Goal: Register for event/course

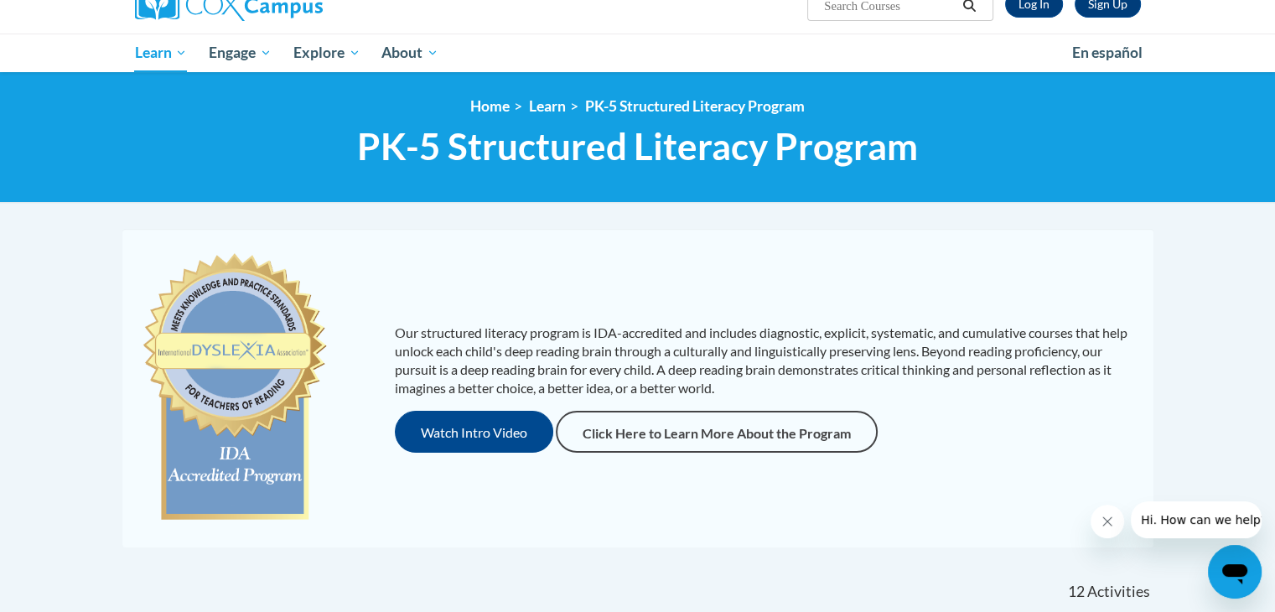
scroll to position [144, 0]
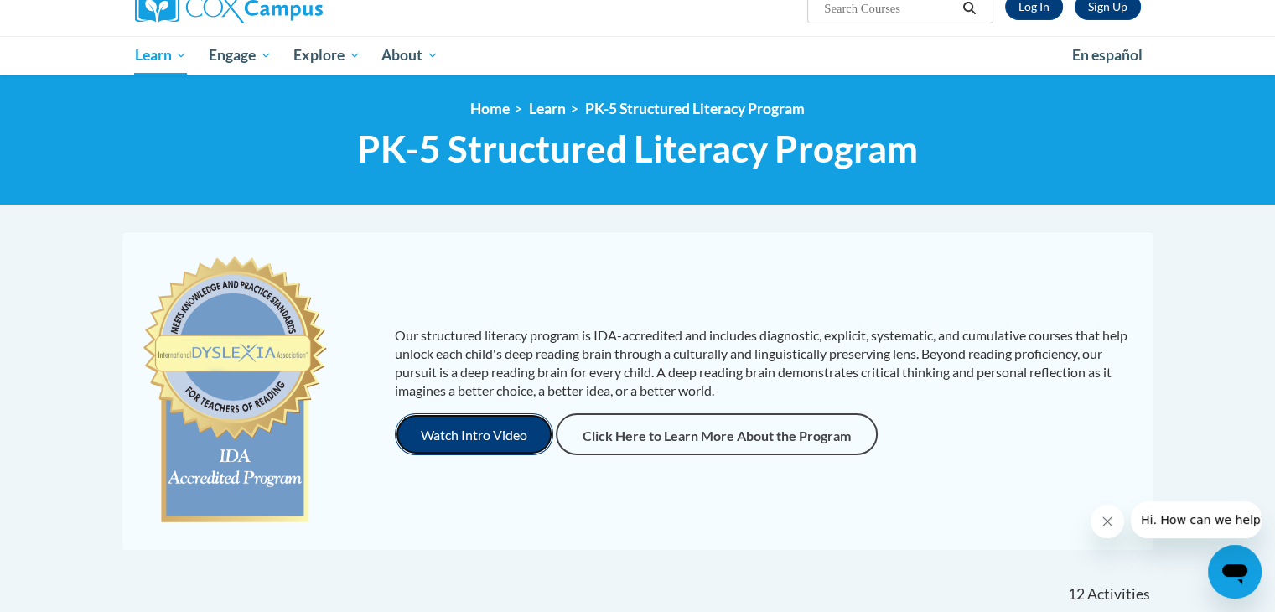
click at [482, 437] on button "Watch Intro Video" at bounding box center [474, 434] width 158 height 42
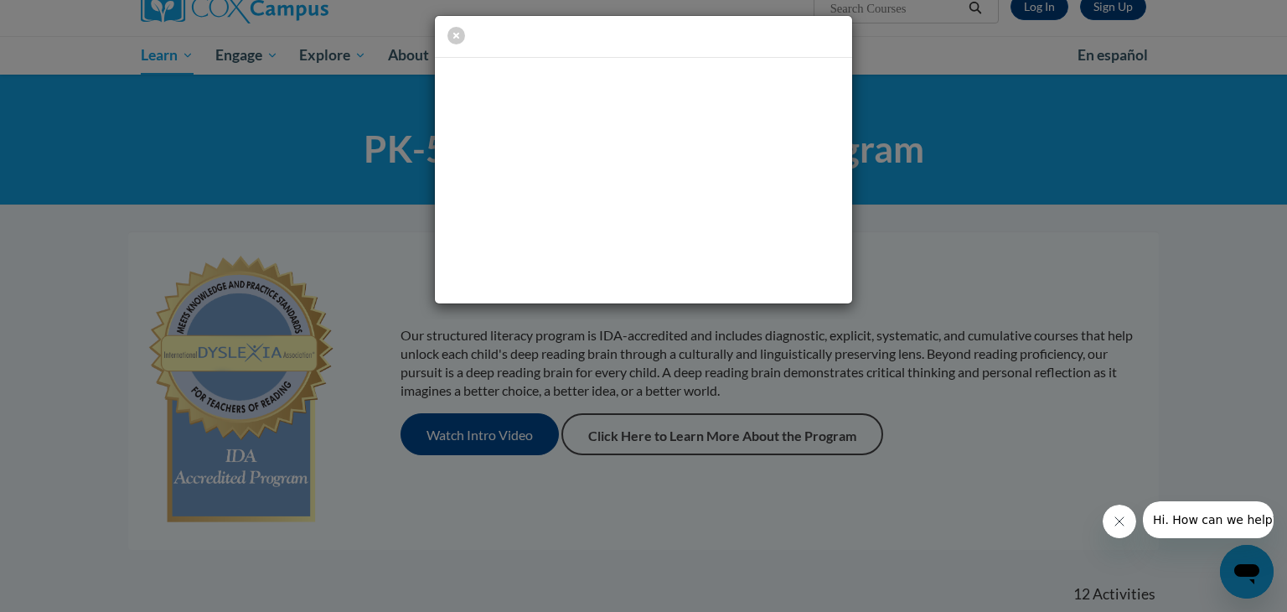
click at [728, 554] on div at bounding box center [643, 306] width 1287 height 612
click at [456, 34] on icon "button" at bounding box center [457, 36] width 18 height 18
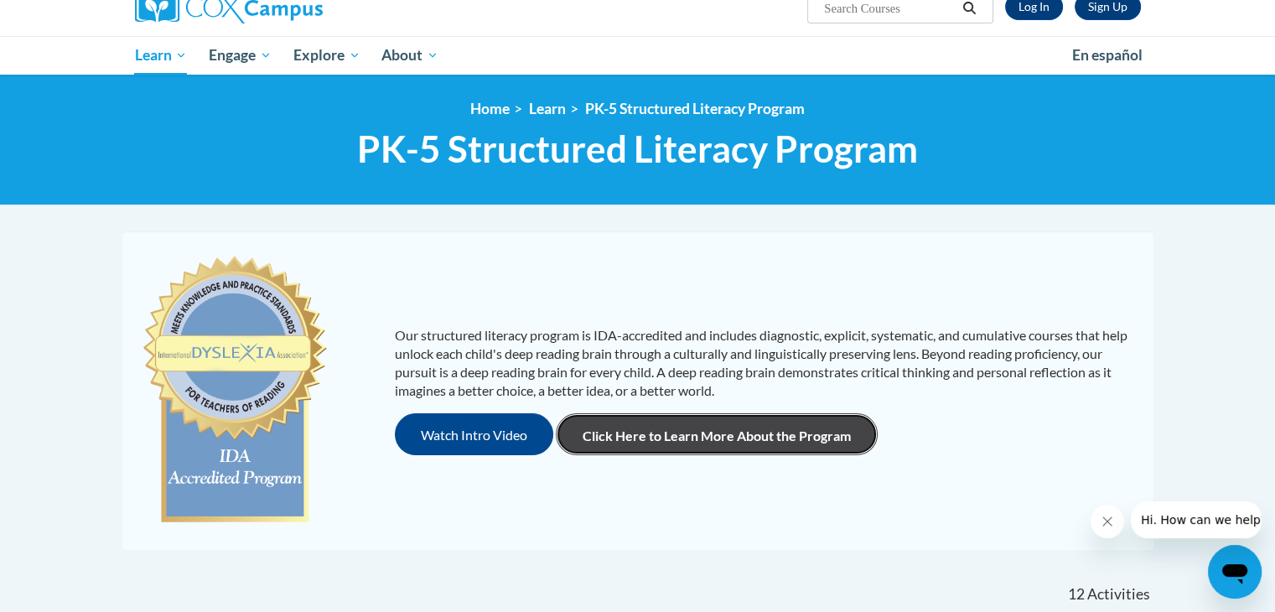
click at [711, 441] on link "Click Here to Learn More About the Program" at bounding box center [717, 434] width 322 height 42
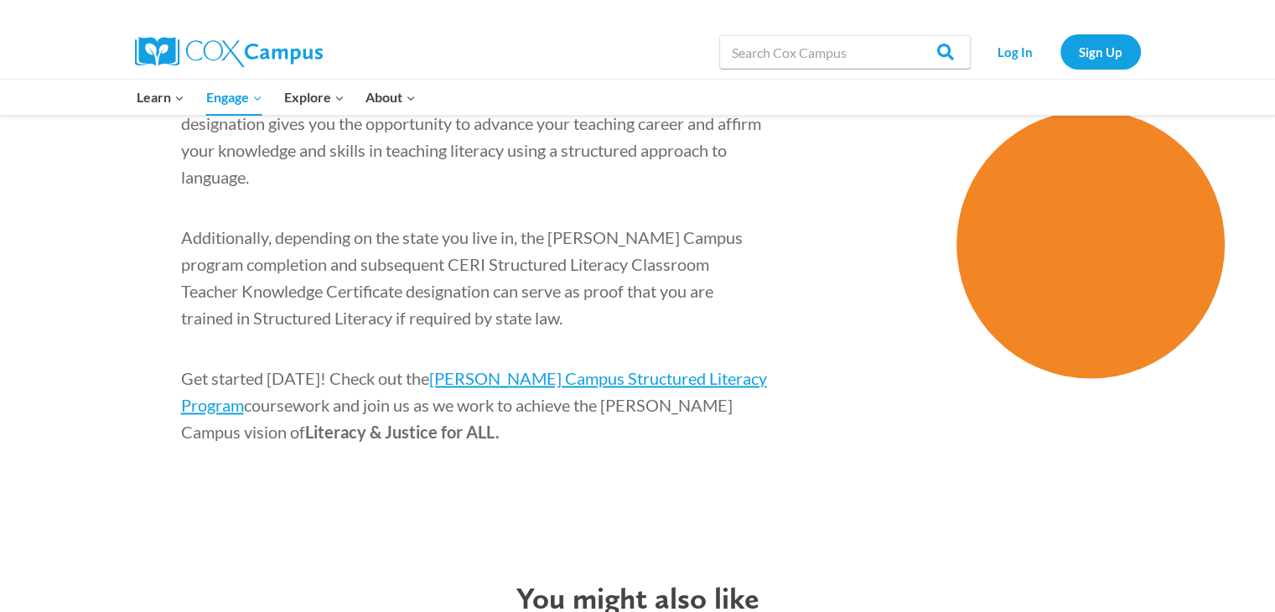
scroll to position [2658, 0]
click at [681, 368] on span "[PERSON_NAME] Campus Structured Literacy Program" at bounding box center [474, 391] width 586 height 47
click at [1110, 41] on link "Sign Up" at bounding box center [1100, 51] width 80 height 34
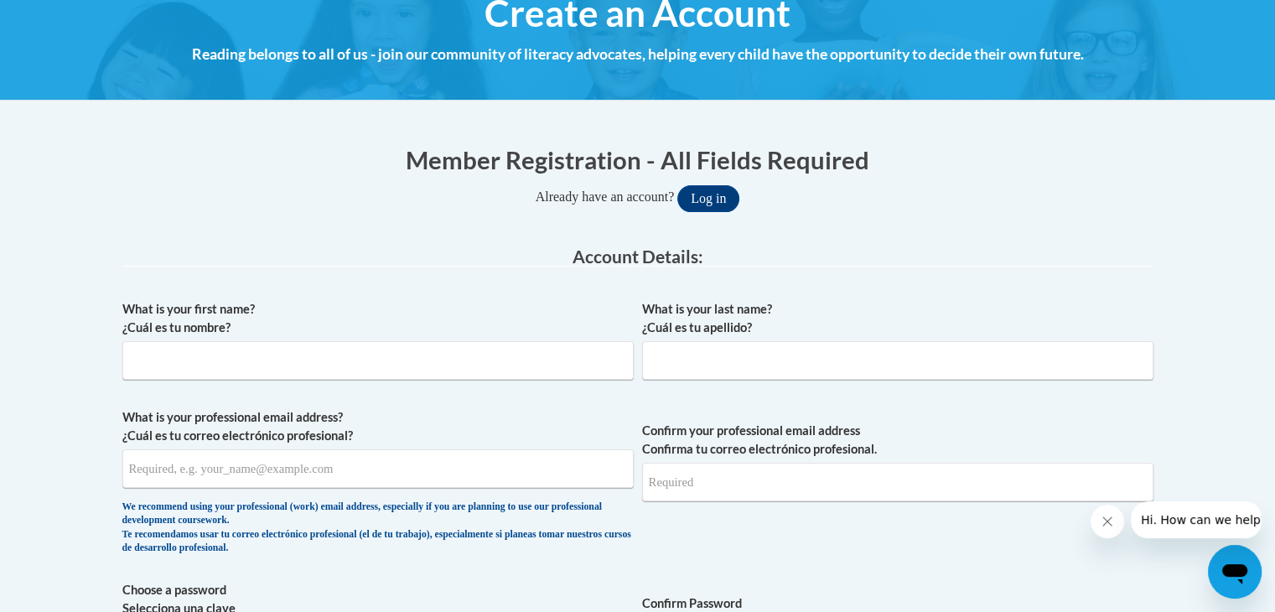
scroll to position [221, 0]
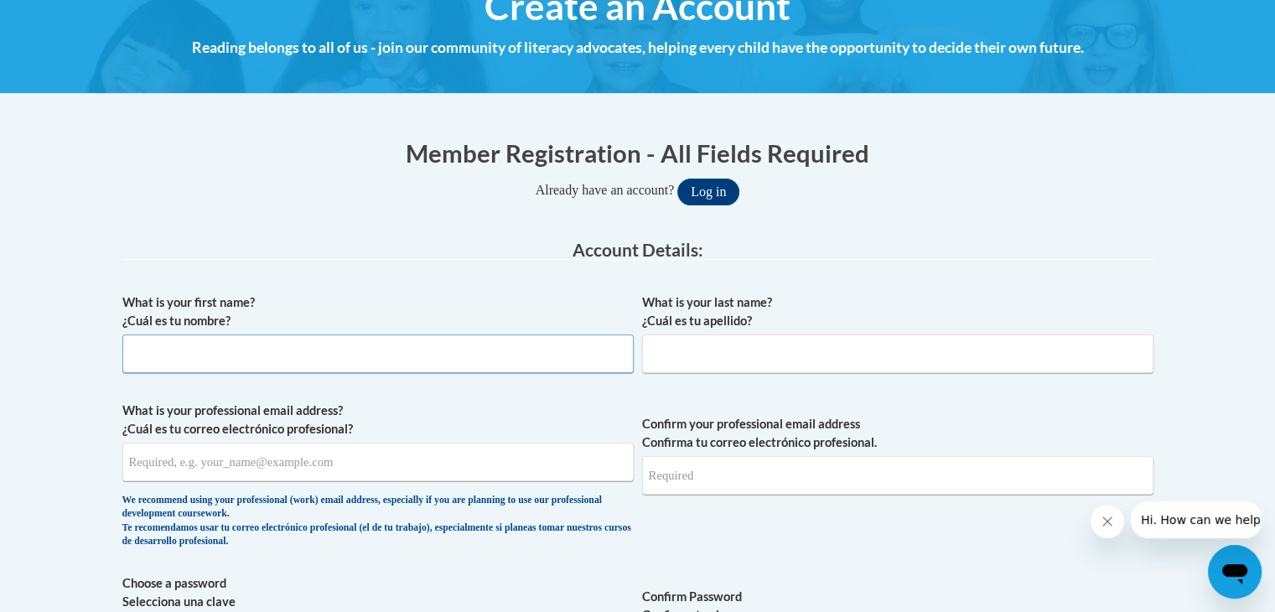
click at [412, 349] on input "What is your first name? ¿Cuál es tu nombre?" at bounding box center [377, 353] width 511 height 39
type input "Katy"
type input "Pellett"
click at [218, 463] on input "What is your professional email address? ¿Cuál es tu correo electrónico profesi…" at bounding box center [377, 462] width 511 height 39
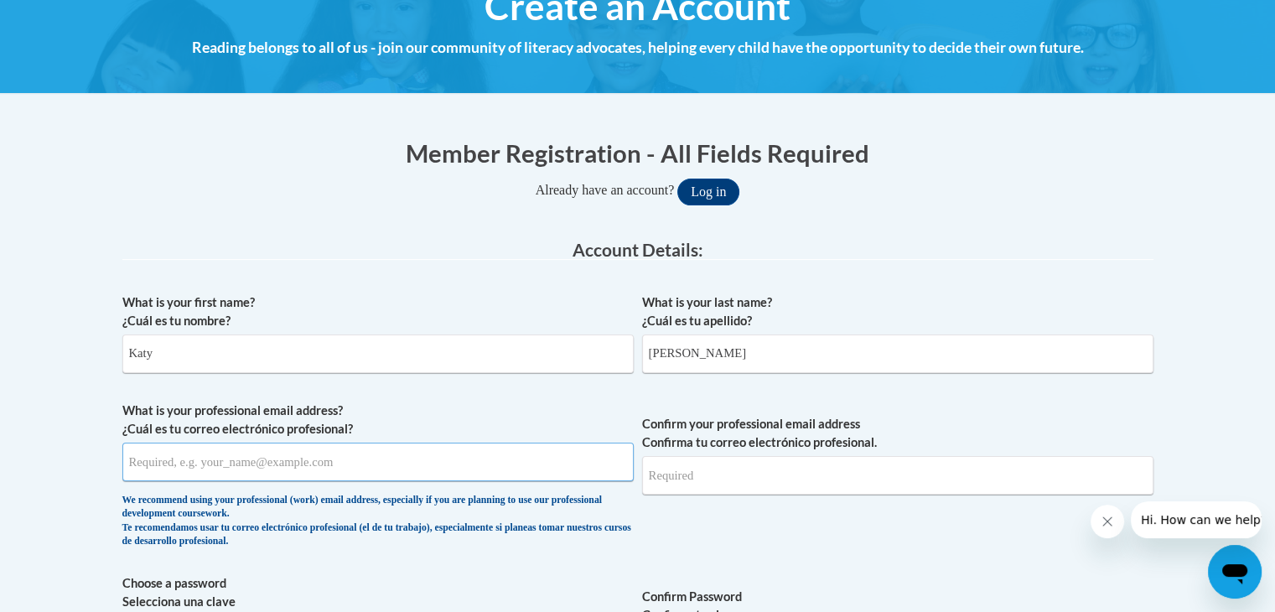
type input "ktpellett@gmail.com"
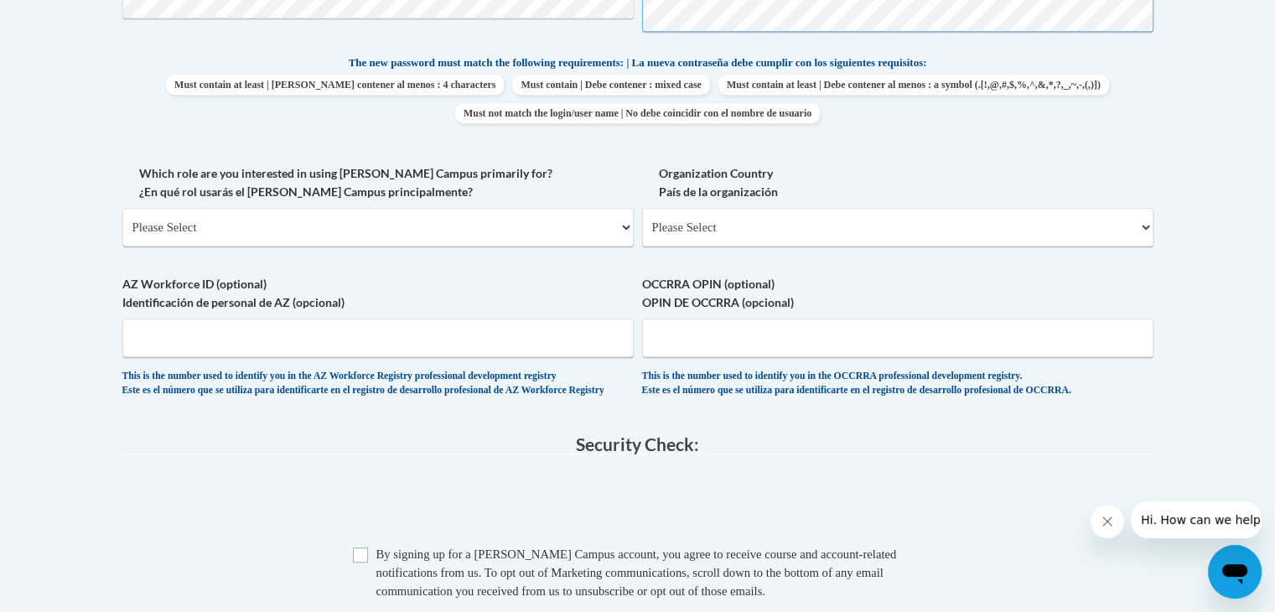
scroll to position [858, 0]
click at [287, 222] on select "Please Select College/University | Colegio/Universidad Community/Nonprofit Part…" at bounding box center [377, 225] width 511 height 39
select select "fbf2d438-af2f-41f8-98f1-81c410e29de3"
click at [122, 206] on select "Please Select College/University | Colegio/Universidad Community/Nonprofit Part…" at bounding box center [377, 225] width 511 height 39
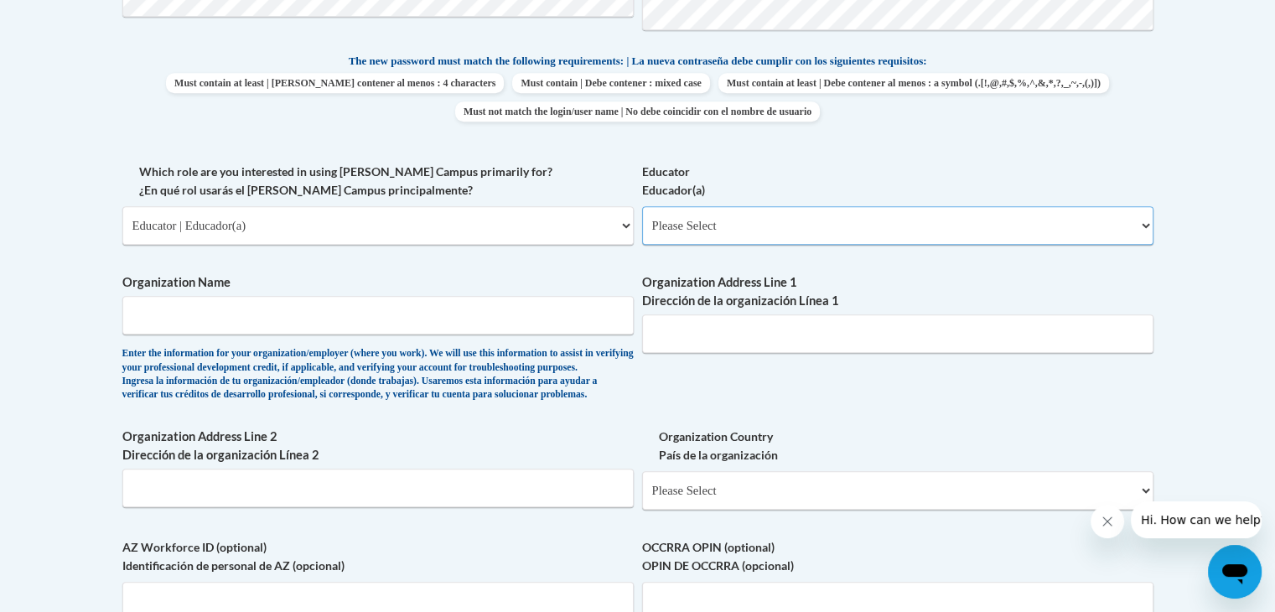
click at [672, 238] on select "Please Select Early Learning/Daycare Teacher/Family Home Care Provider | Maestr…" at bounding box center [897, 225] width 511 height 39
select select "67563ca1-16dc-4830-a7b3-94a34bed3689"
click at [642, 206] on select "Please Select Early Learning/Daycare Teacher/Family Home Care Provider | Maestr…" at bounding box center [897, 225] width 511 height 39
click at [466, 313] on input "Organization Name" at bounding box center [377, 315] width 511 height 39
type input "Office of Public Instruction"
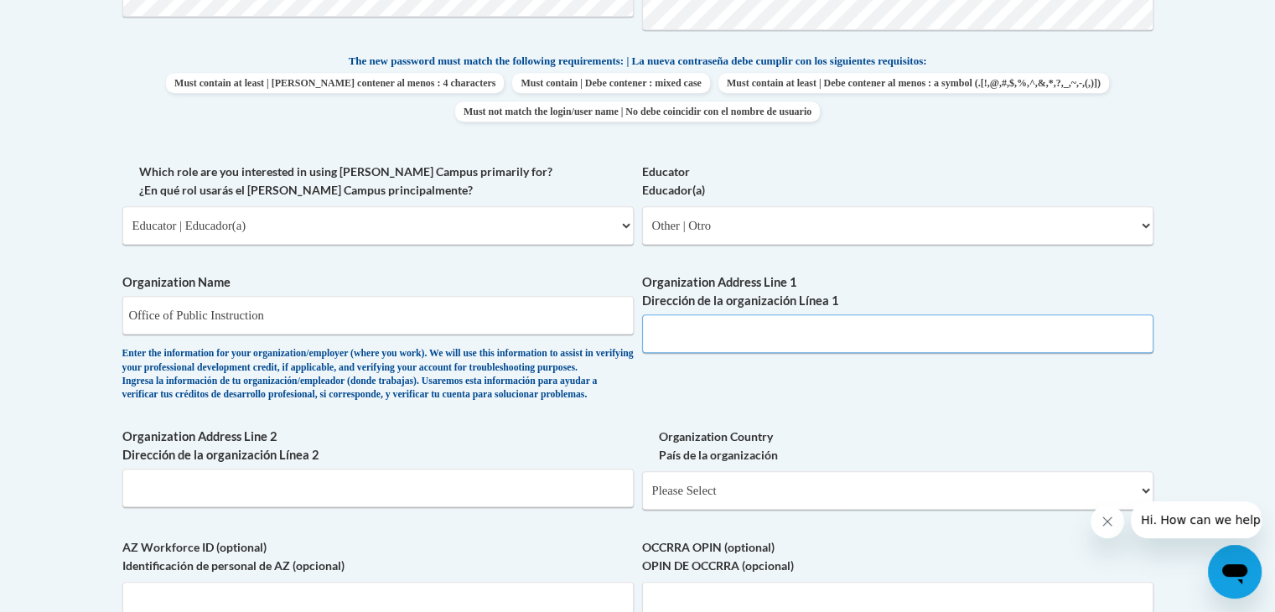
click at [883, 336] on input "Organization Address Line 1 Dirección de la organización Línea 1" at bounding box center [897, 333] width 511 height 39
type input "H"
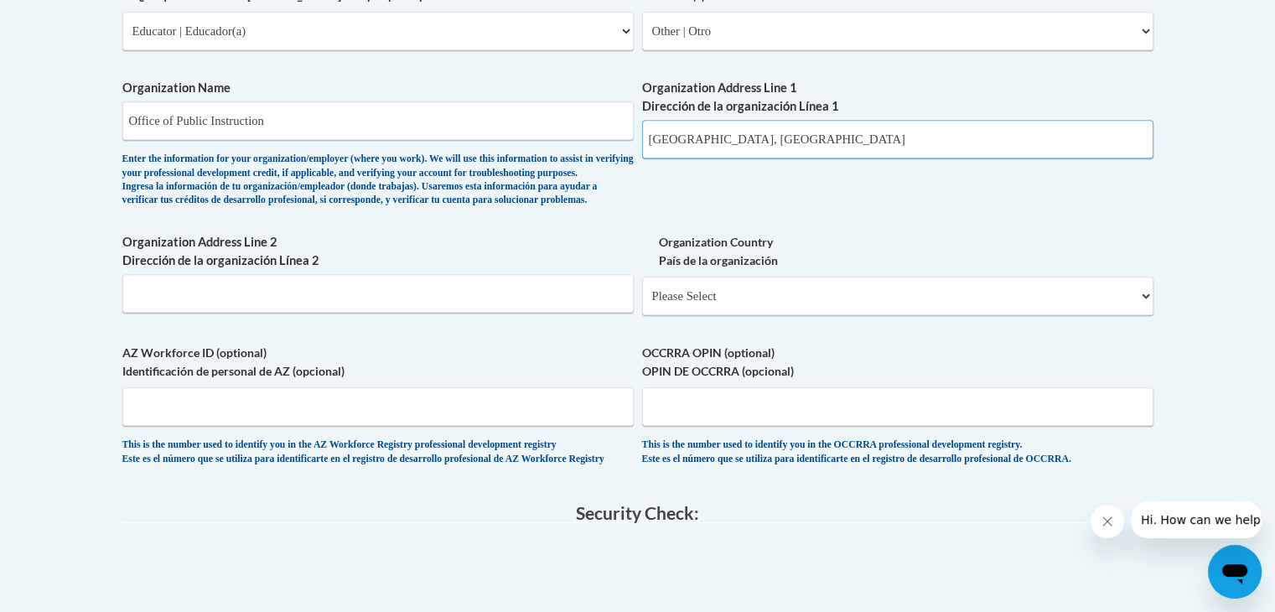
scroll to position [1061, 0]
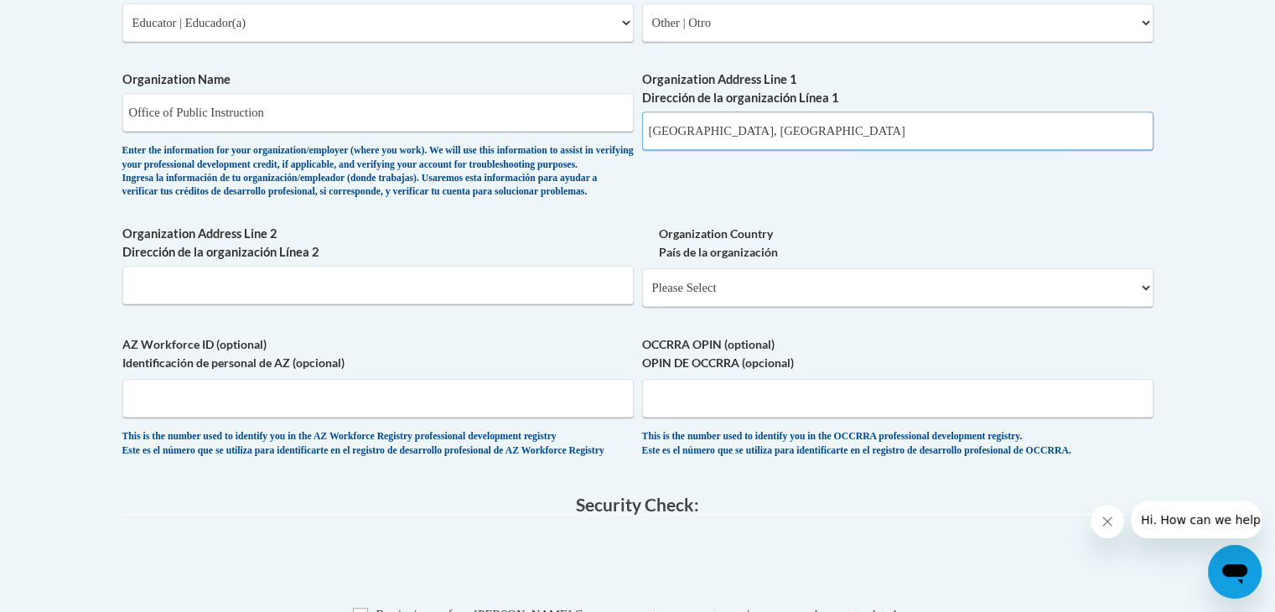
type input "11th Ave Helena, MT"
click at [1143, 307] on select "Please Select United States | Estados Unidos Outside of the United States | Fue…" at bounding box center [897, 287] width 511 height 39
select select "ad49bcad-a171-4b2e-b99c-48b446064914"
click at [642, 295] on select "Please Select United States | Estados Unidos Outside of the United States | Fue…" at bounding box center [897, 287] width 511 height 39
select select
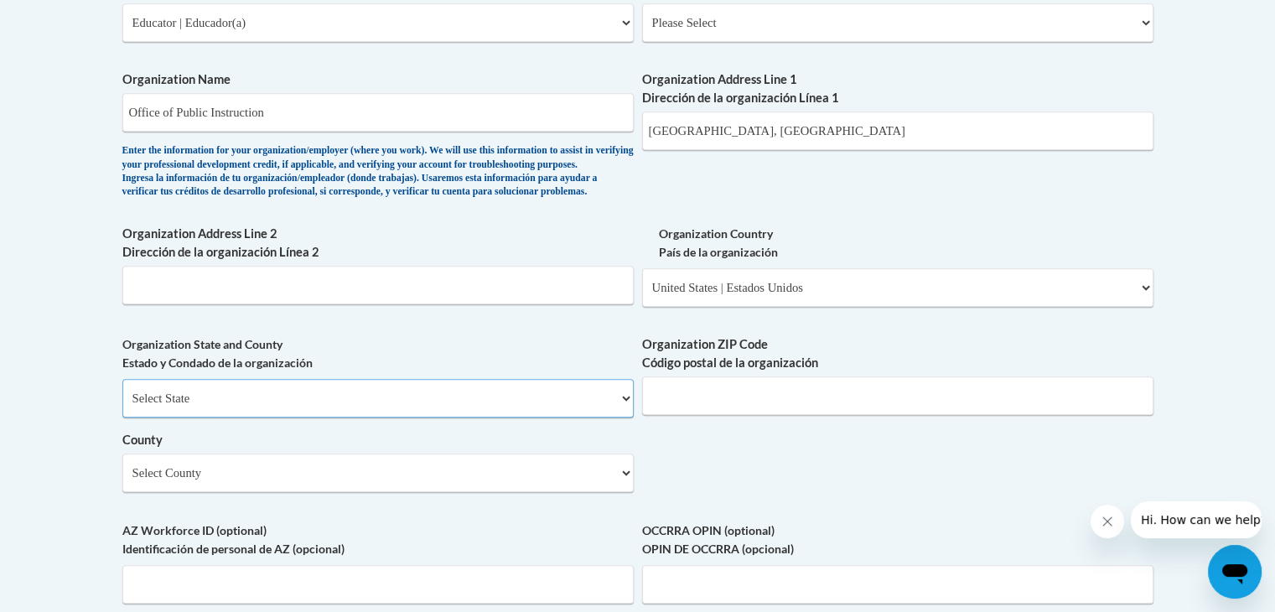
click at [624, 417] on select "Select State Alabama Alaska Arizona Arkansas California Colorado Connecticut De…" at bounding box center [377, 398] width 511 height 39
select select "Montana"
click at [122, 406] on select "Select State Alabama Alaska Arizona Arkansas California Colorado Connecticut De…" at bounding box center [377, 398] width 511 height 39
click at [704, 415] on input "Organization ZIP Code Código postal de la organización" at bounding box center [897, 395] width 511 height 39
click at [651, 127] on input "11th Ave Helena, MT" at bounding box center [897, 130] width 511 height 39
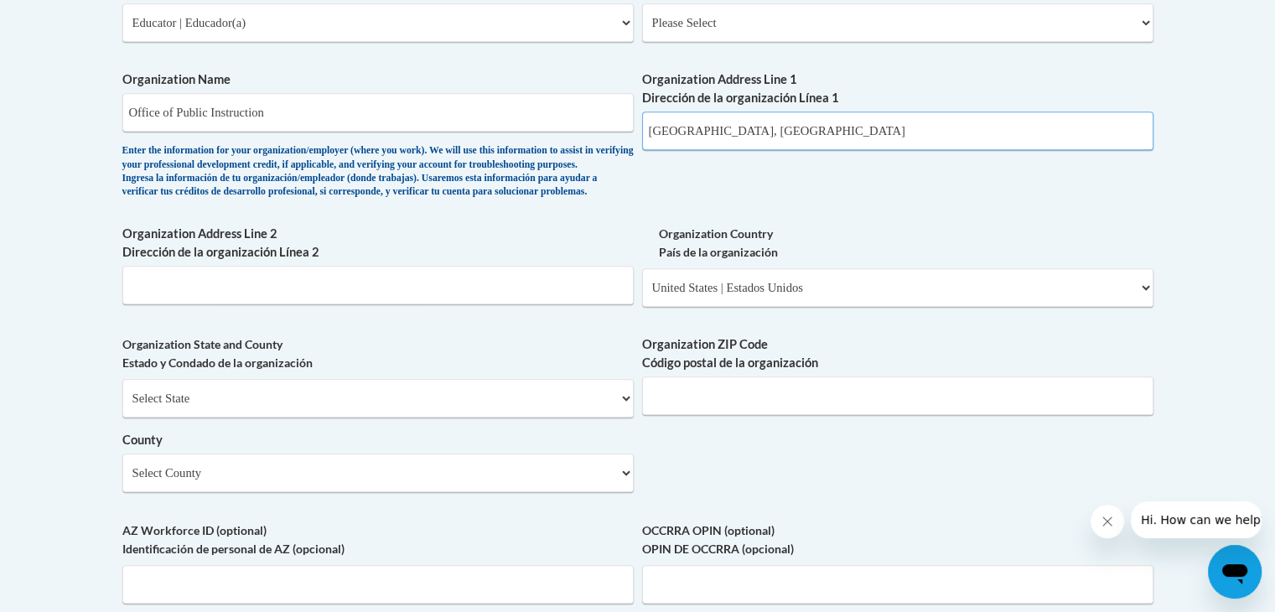
drag, startPoint x: 774, startPoint y: 137, endPoint x: 619, endPoint y: 147, distance: 156.2
click at [619, 147] on div "What is your first name? ¿Cuál es tu nombre? Katy What is your last name? ¿Cuál…" at bounding box center [637, 52] width 1031 height 1215
paste input "1227 11th Ave, Helena, MT 59601"
type input "1227 11th Ave, Helena, MT 59601"
click at [694, 415] on input "Organization ZIP Code Código postal de la organización" at bounding box center [897, 395] width 511 height 39
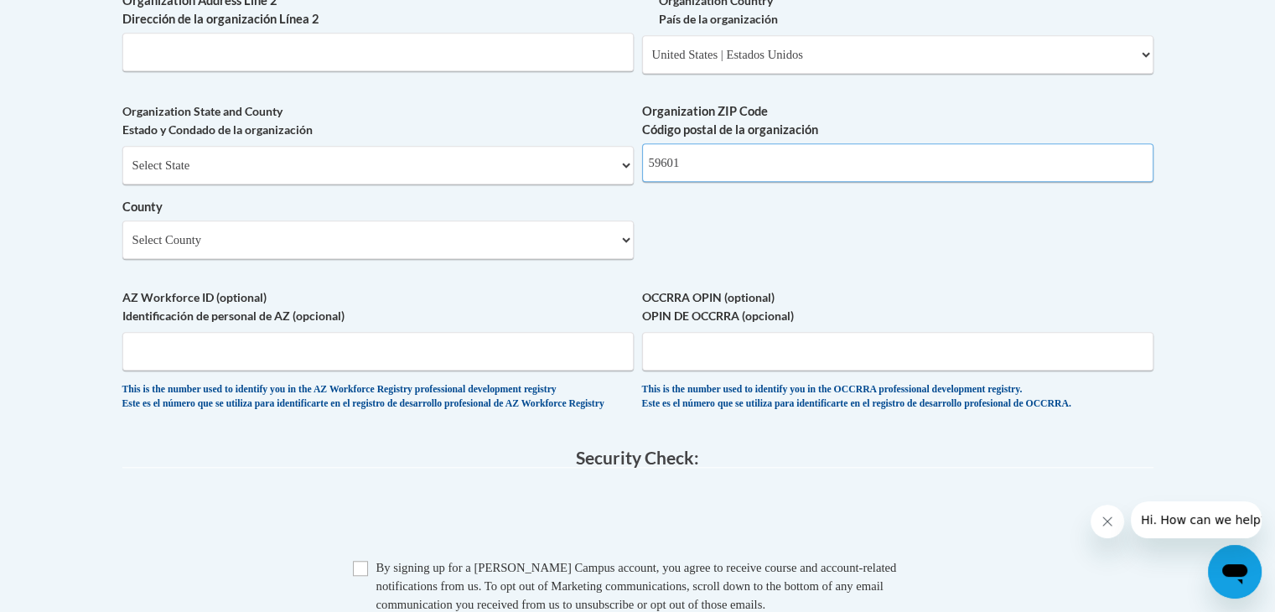
scroll to position [1323, 0]
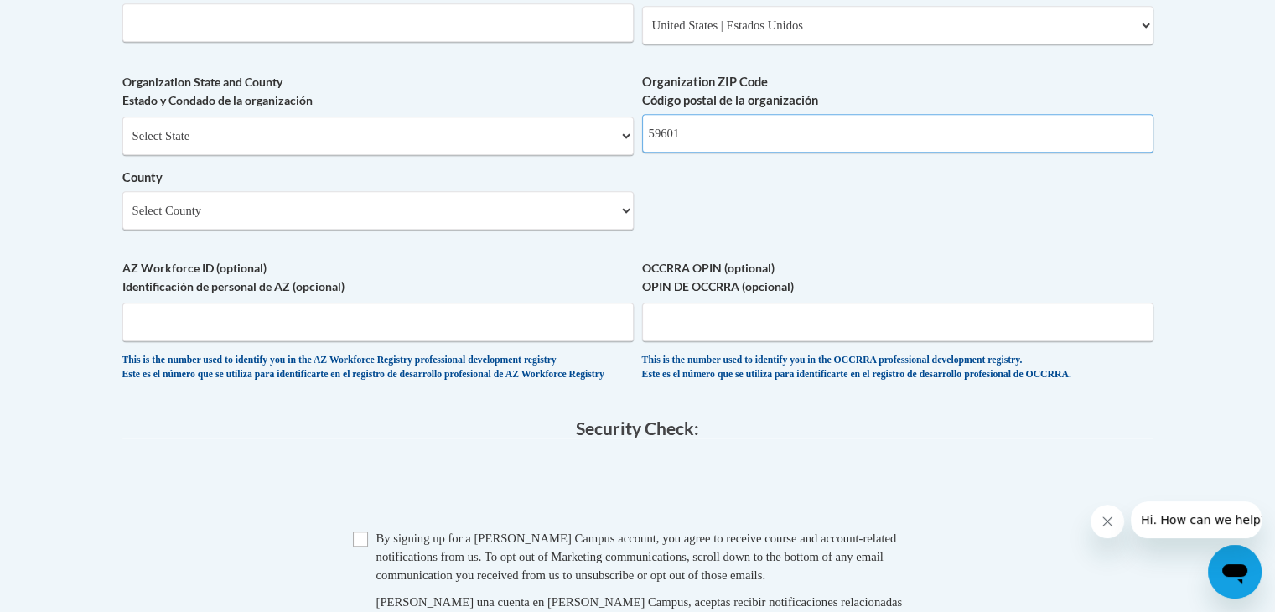
type input "59601"
click at [628, 230] on select "Select County Beaverhead Big Horn Blaine Broadwater Carbon Carter Cascade Chout…" at bounding box center [377, 210] width 511 height 39
click at [622, 230] on select "Select County Beaverhead Big Horn Blaine Broadwater Carbon Carter Cascade Chout…" at bounding box center [377, 210] width 511 height 39
select select "Missoula"
click at [122, 219] on select "Select County Beaverhead Big Horn Blaine Broadwater Carbon Carter Cascade Chout…" at bounding box center [377, 210] width 511 height 39
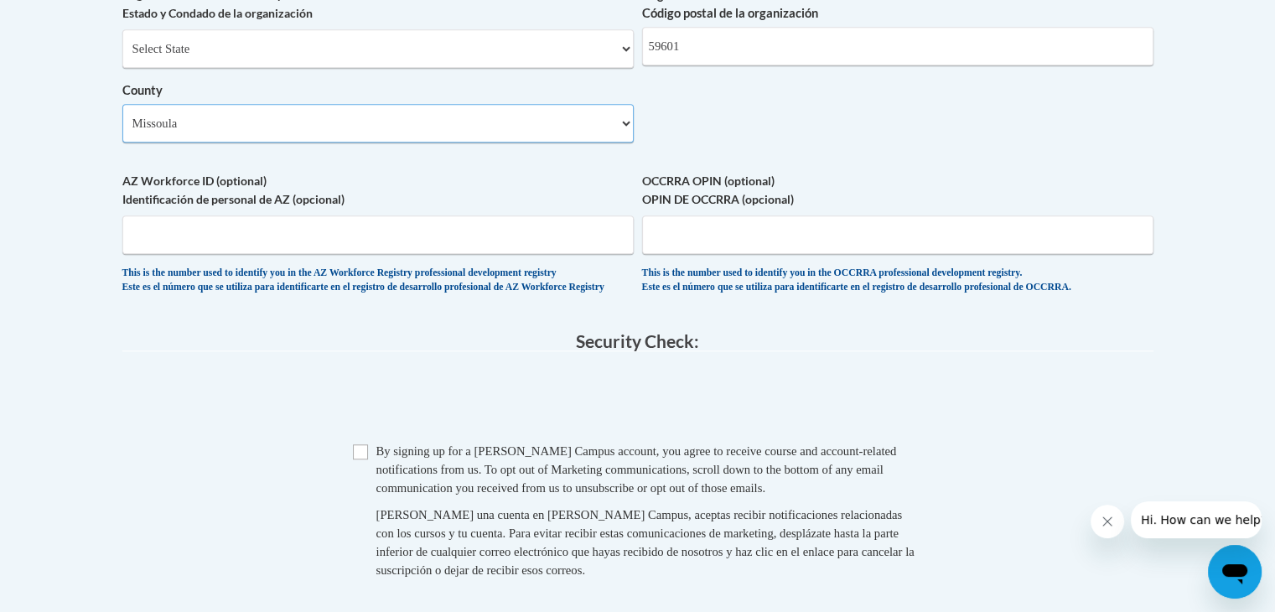
scroll to position [1411, 0]
click at [362, 458] on input "Checkbox" at bounding box center [360, 450] width 15 height 15
checkbox input "true"
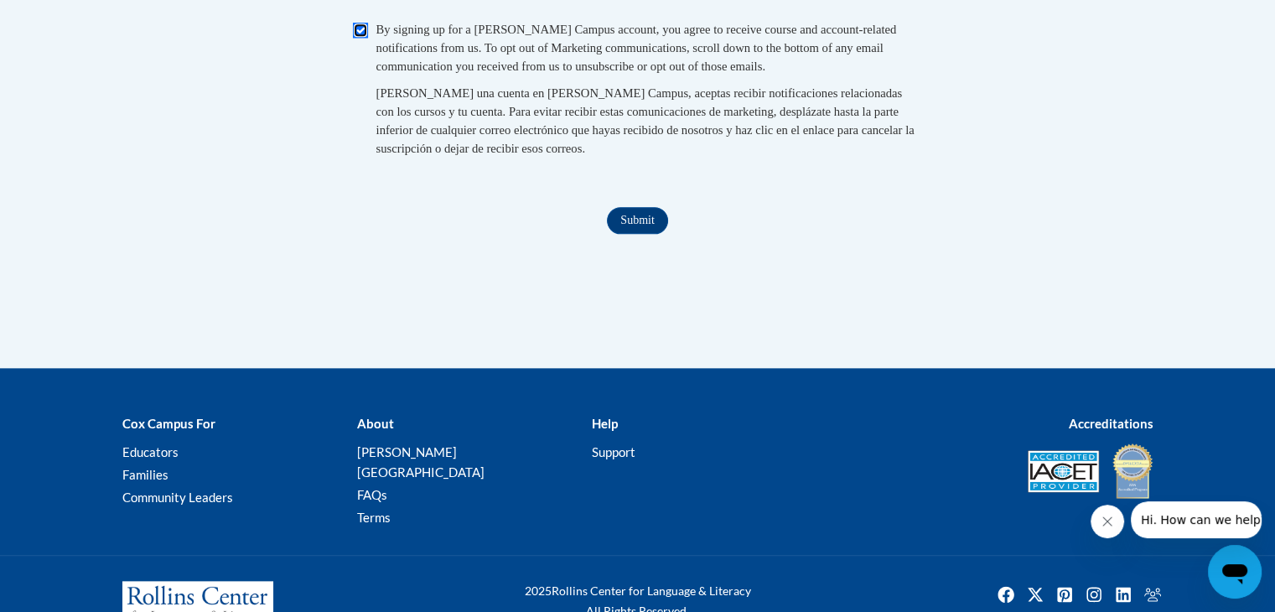
scroll to position [1905, 0]
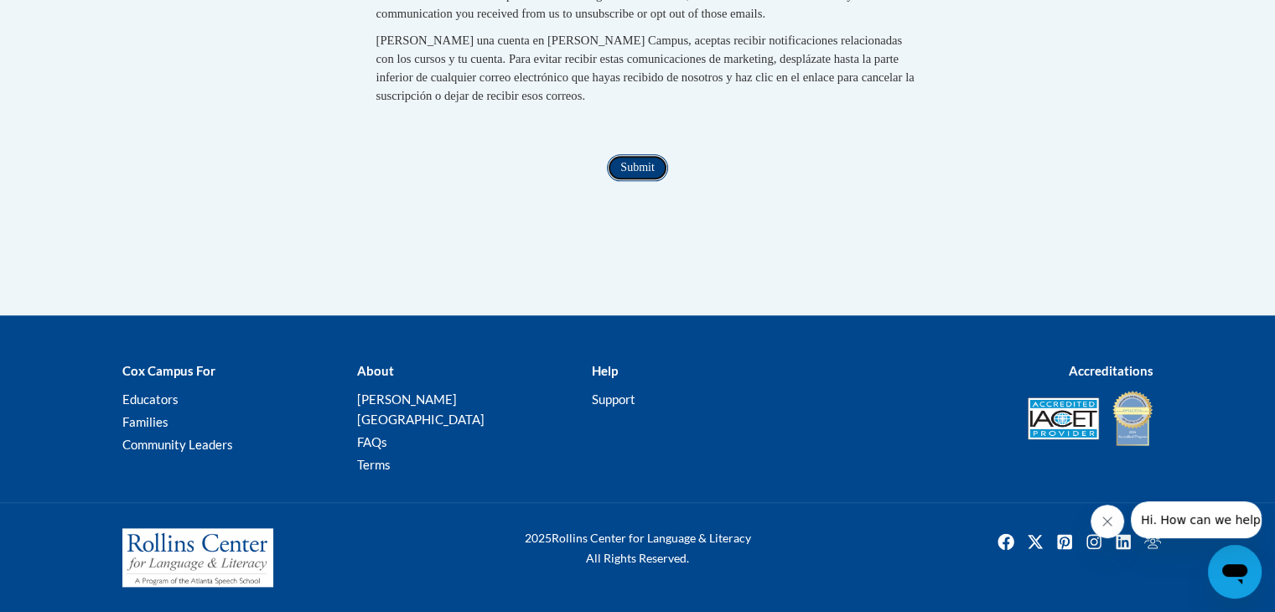
click at [652, 181] on input "Submit" at bounding box center [637, 167] width 60 height 27
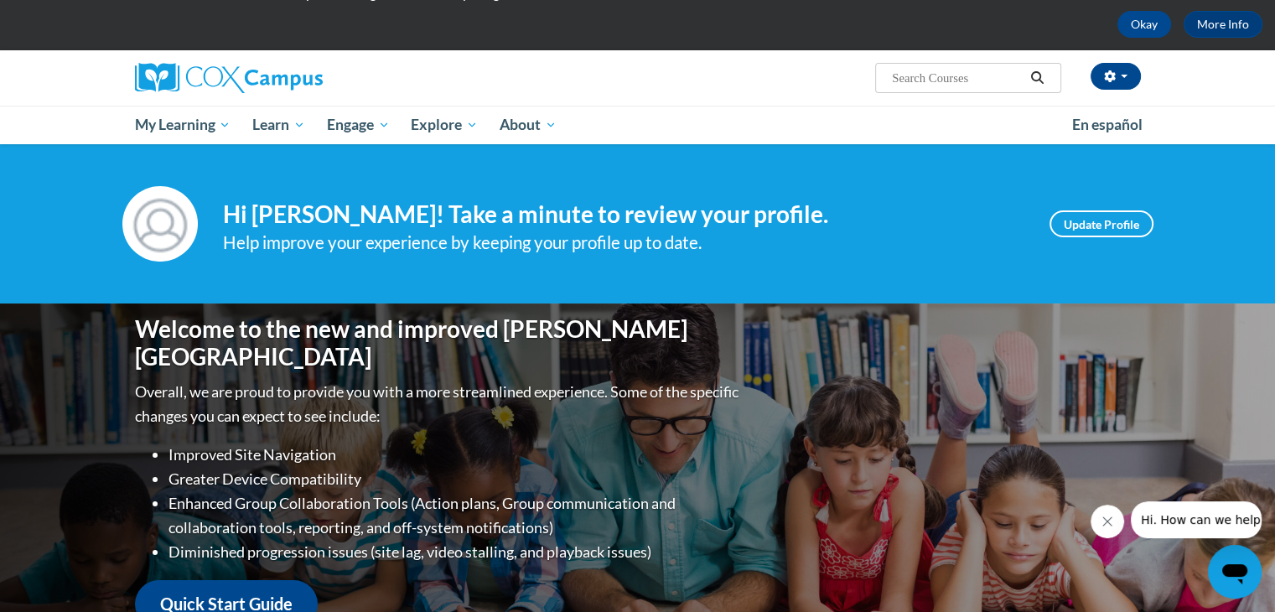
scroll to position [74, 0]
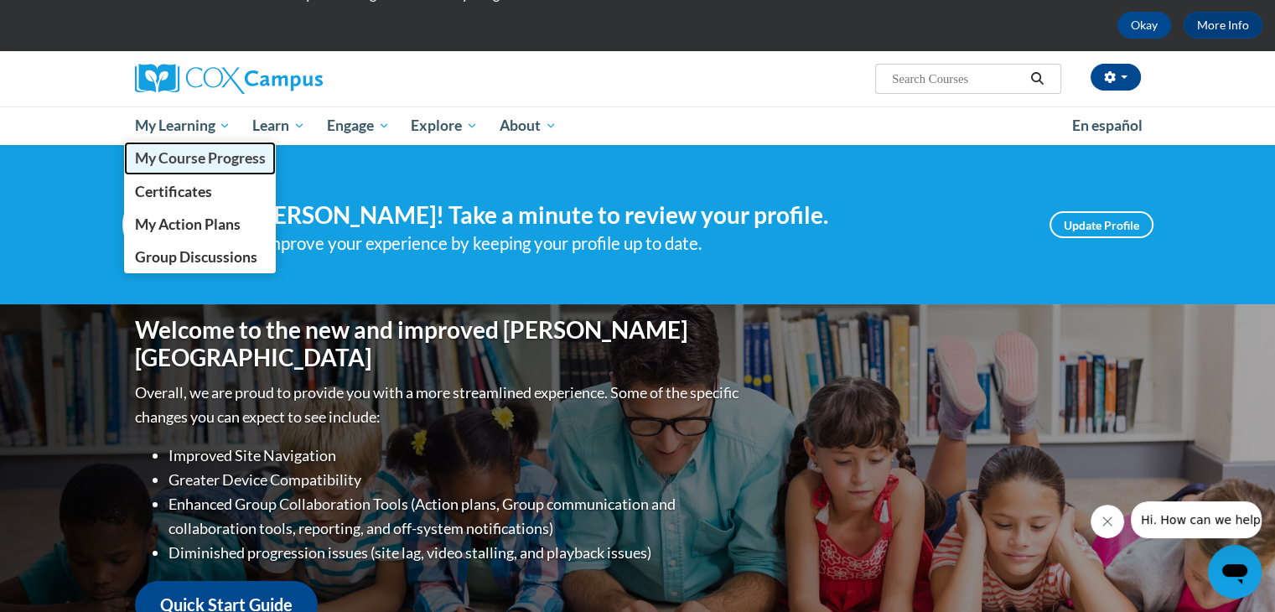
click at [212, 161] on span "My Course Progress" at bounding box center [199, 158] width 131 height 18
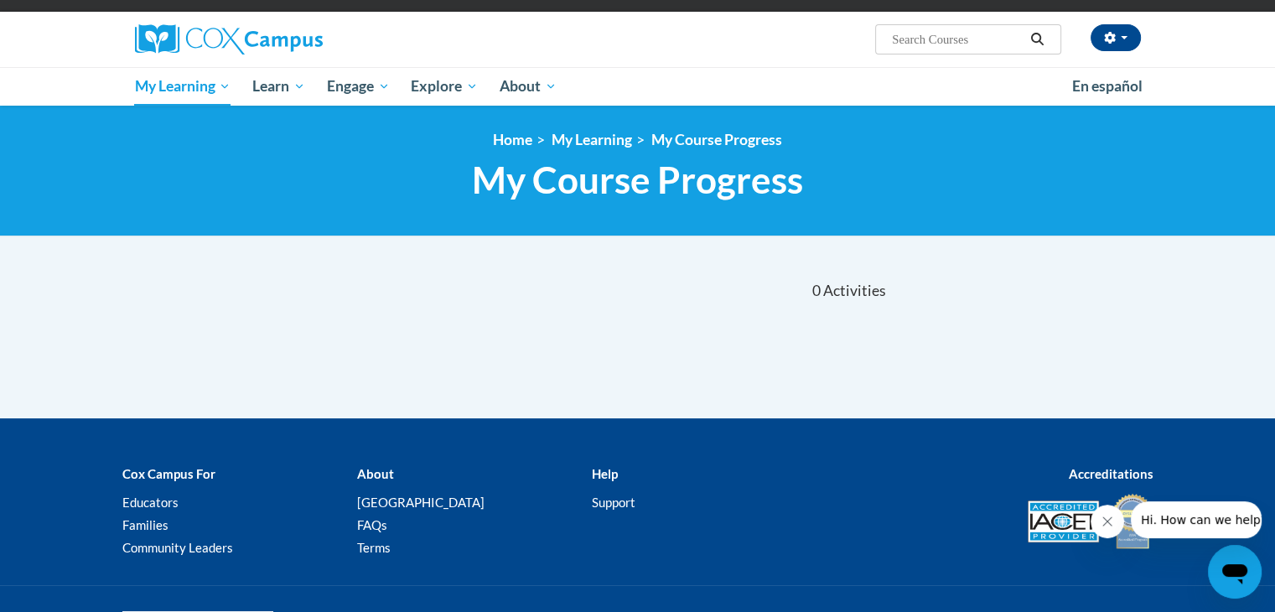
scroll to position [123, 0]
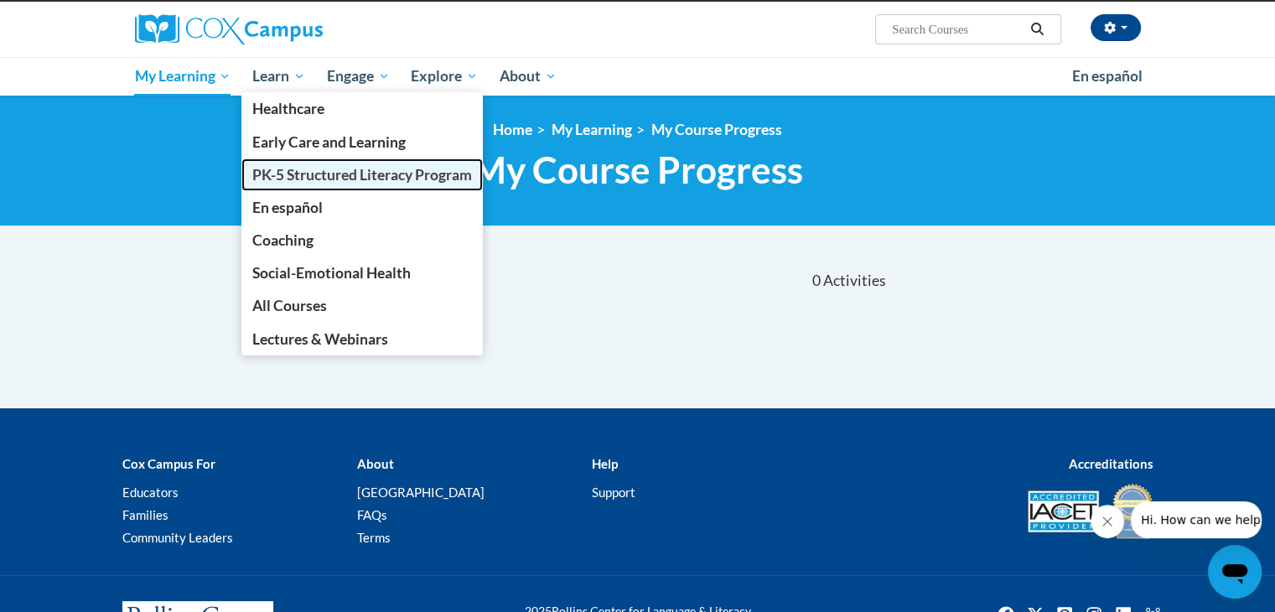
click at [311, 171] on span "PK-5 Structured Literacy Program" at bounding box center [362, 175] width 220 height 18
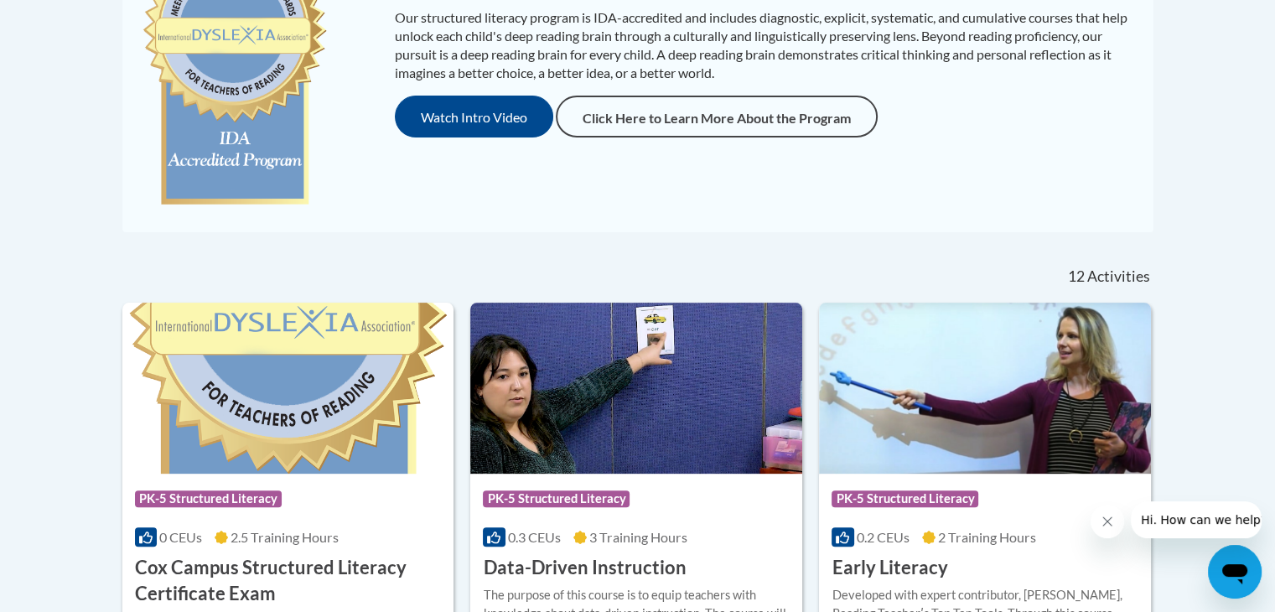
scroll to position [463, 0]
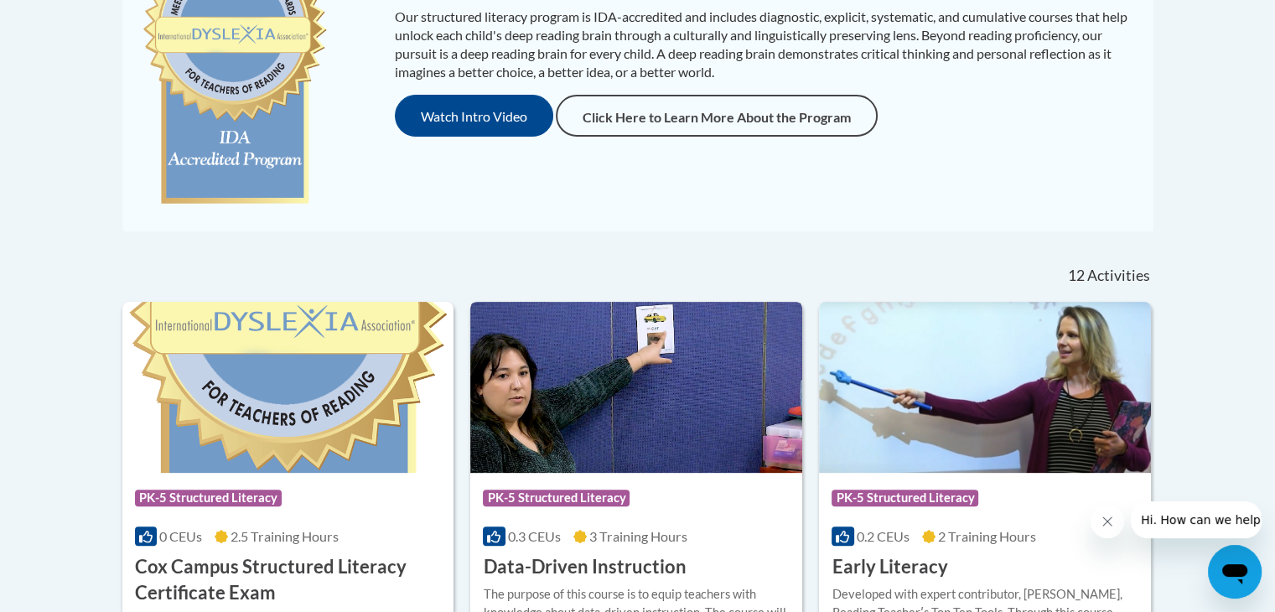
click at [587, 440] on img at bounding box center [636, 387] width 332 height 171
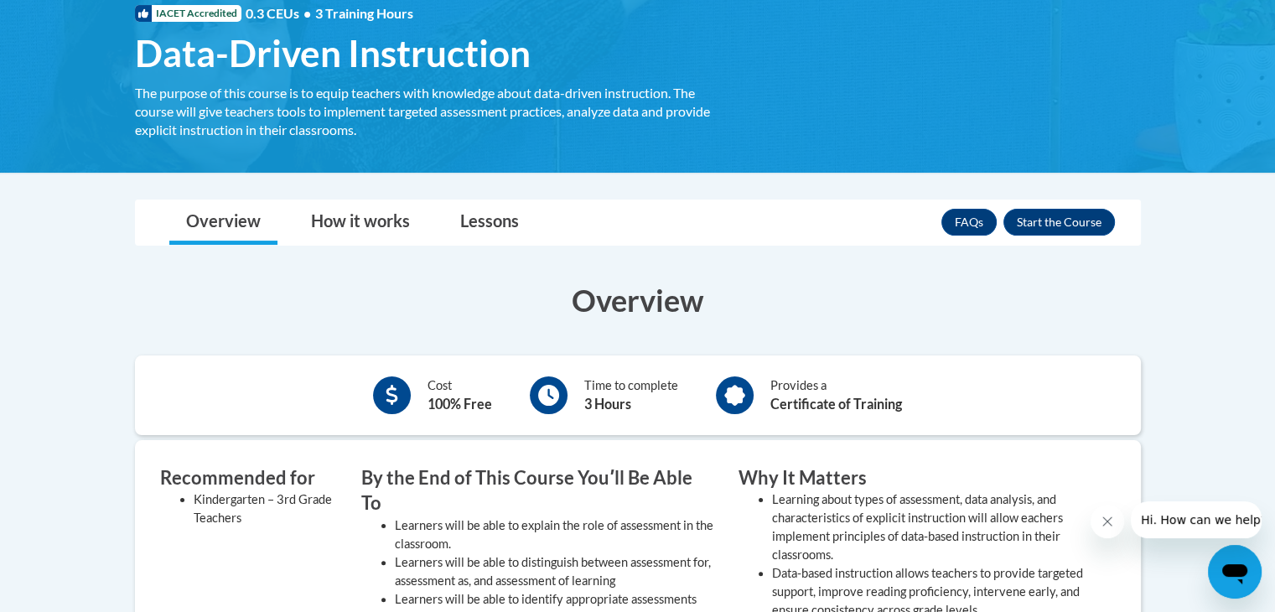
scroll to position [268, 0]
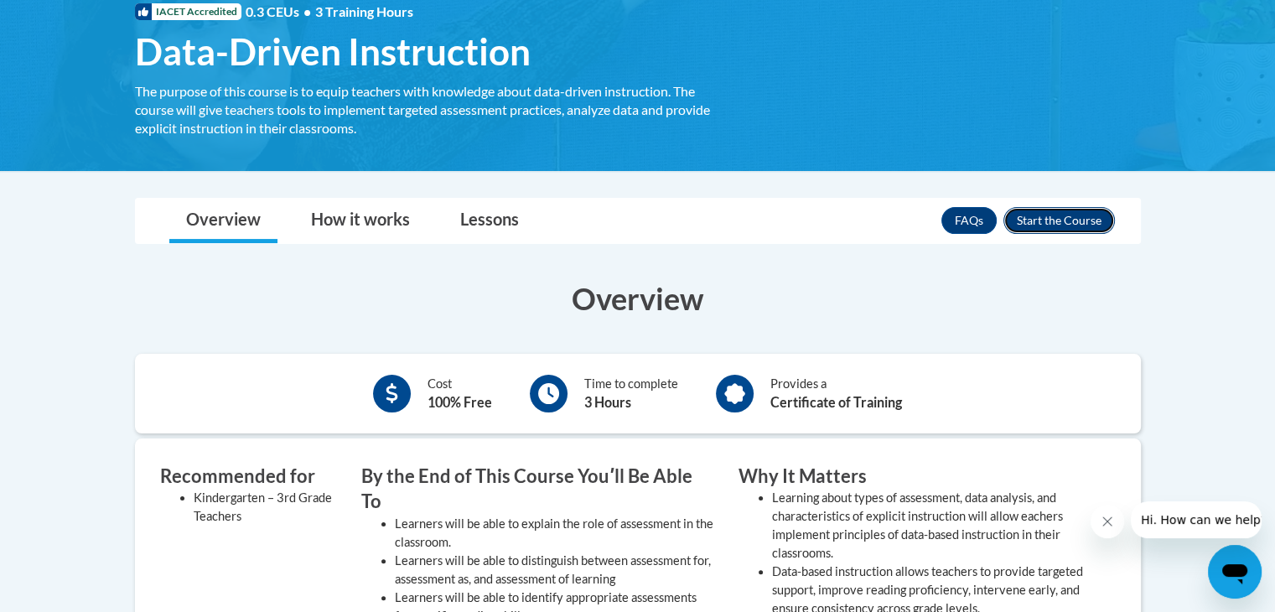
click at [1103, 211] on button "Enroll" at bounding box center [1058, 220] width 111 height 27
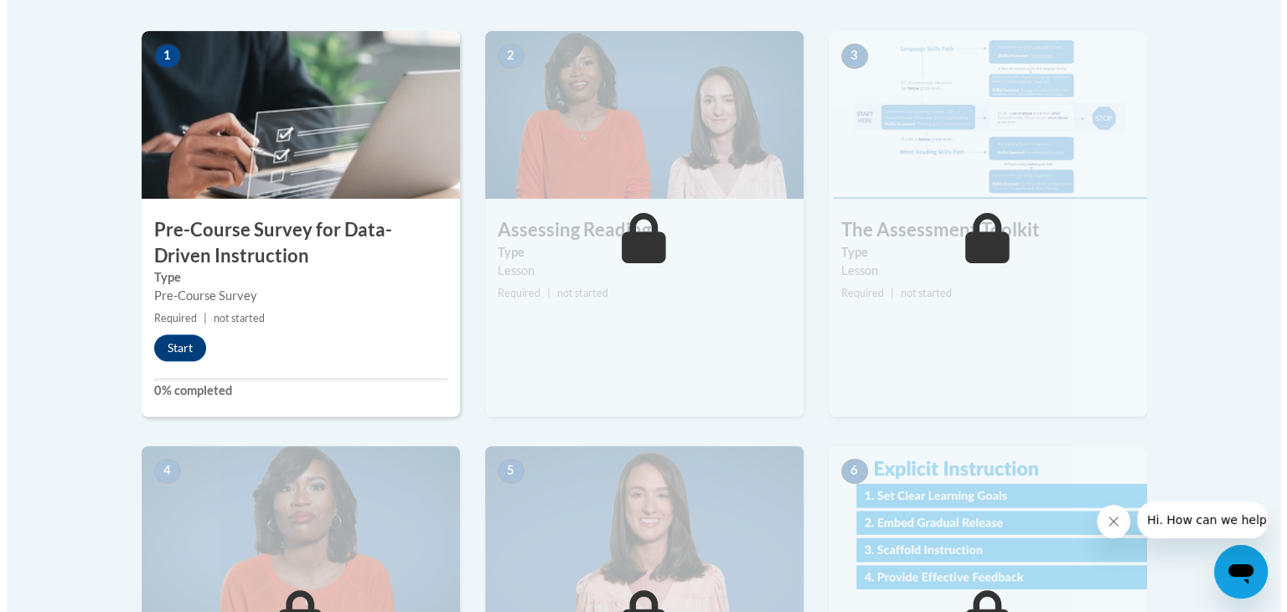
scroll to position [533, 0]
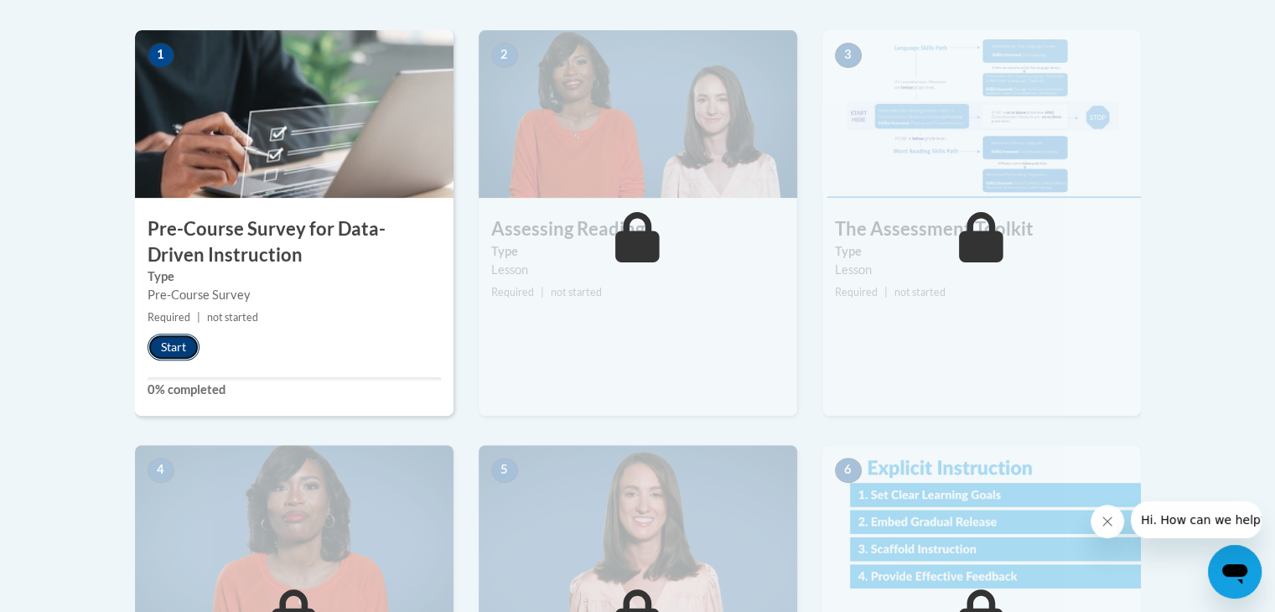
click at [176, 343] on button "Start" at bounding box center [174, 347] width 52 height 27
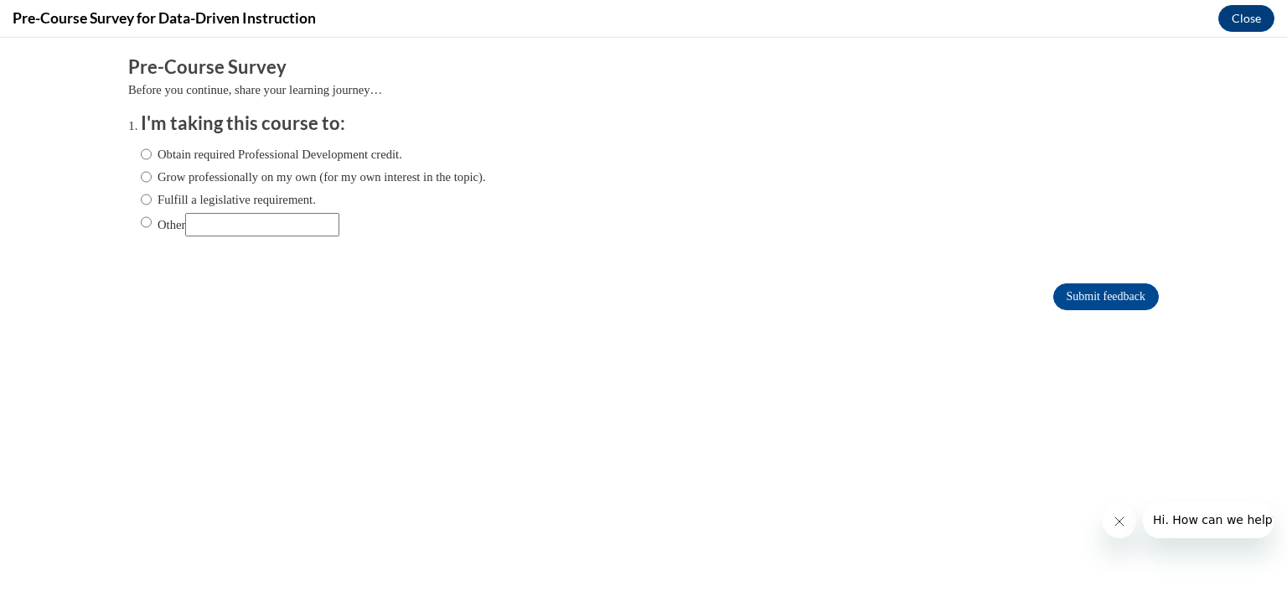
scroll to position [0, 0]
click at [141, 175] on input "Grow professionally on my own (for my own interest in the topic)." at bounding box center [146, 177] width 11 height 18
radio input "true"
click at [1116, 520] on icon "Close message from company" at bounding box center [1118, 521] width 13 height 13
click at [1091, 303] on input "Submit feedback" at bounding box center [1106, 296] width 106 height 27
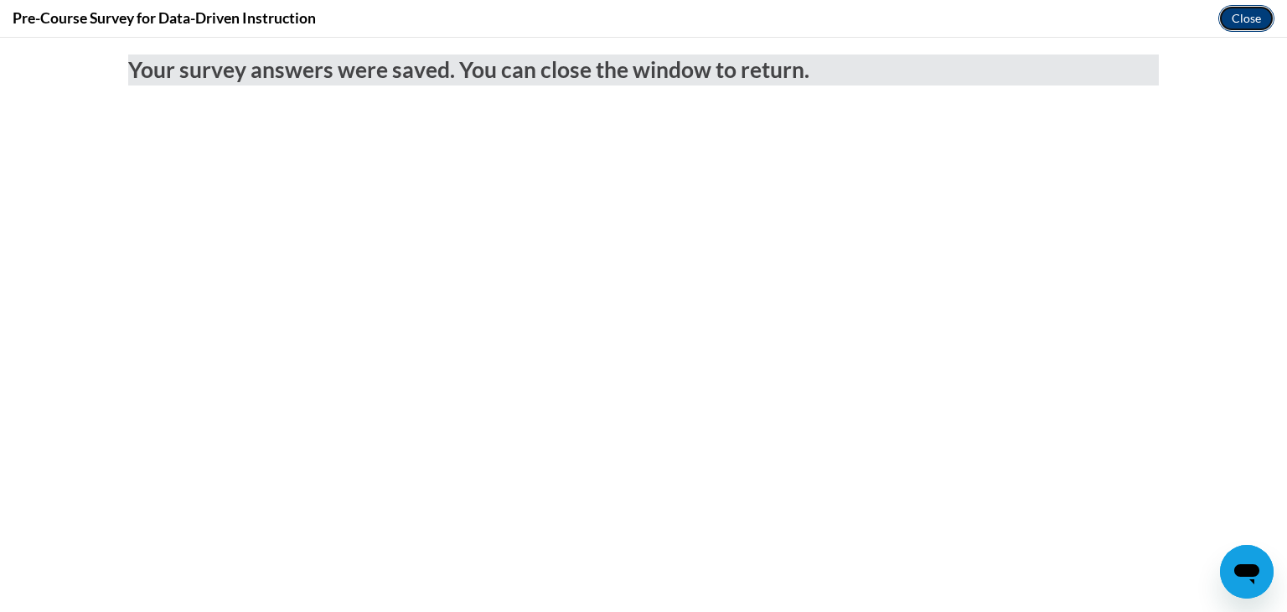
click at [1245, 13] on button "Close" at bounding box center [1247, 18] width 56 height 27
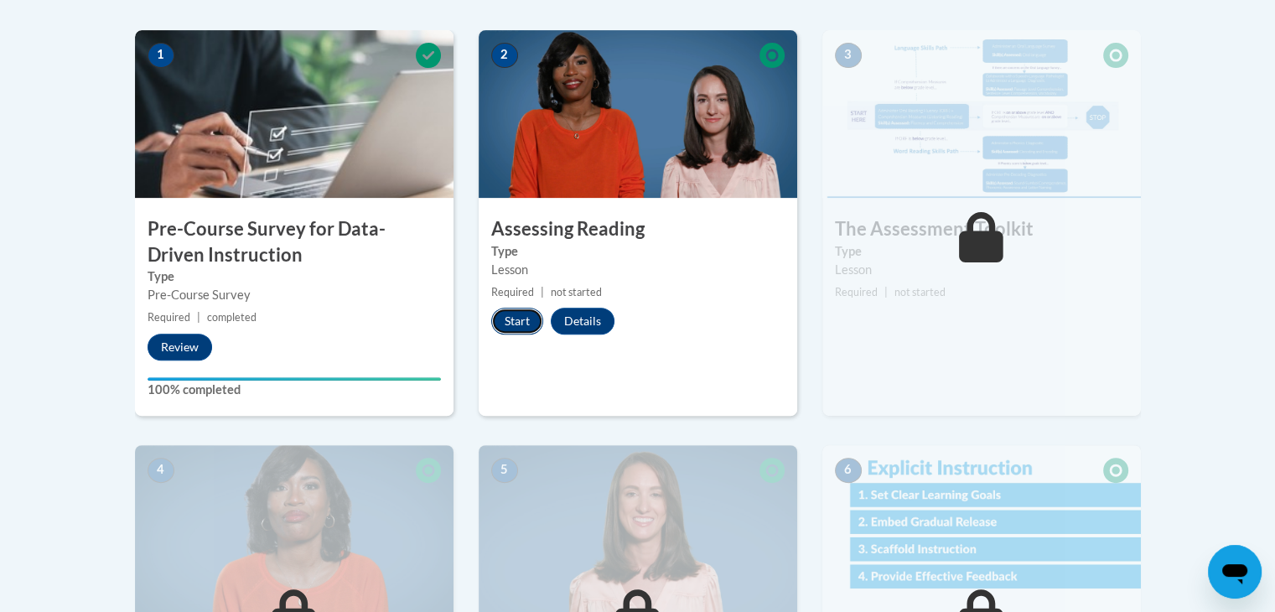
click at [506, 313] on button "Start" at bounding box center [517, 321] width 52 height 27
